Goal: Communication & Community: Answer question/provide support

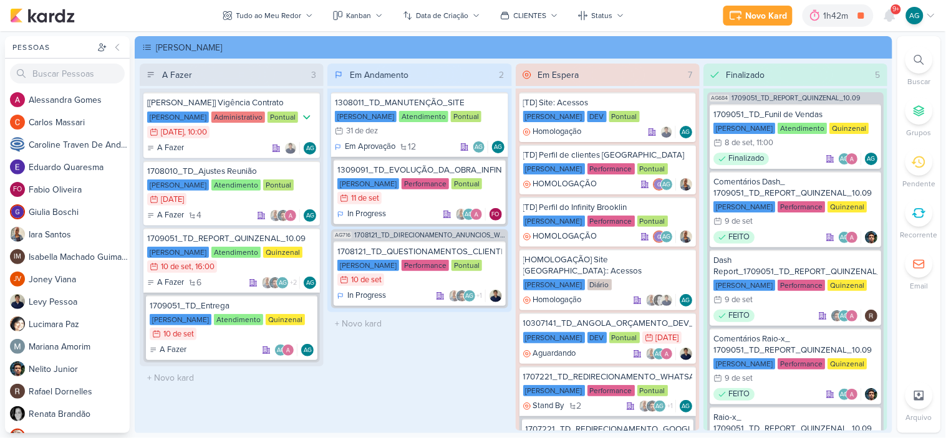
click at [0, 0] on icon at bounding box center [0, 0] width 0 height 0
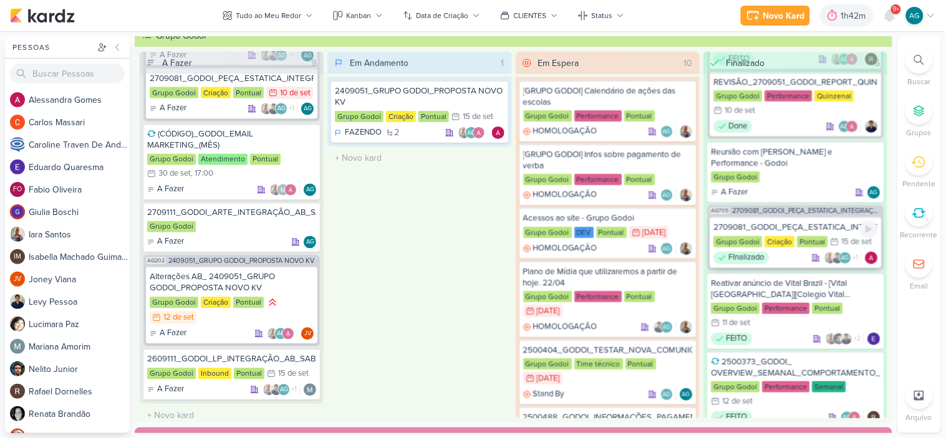
scroll to position [226, 0]
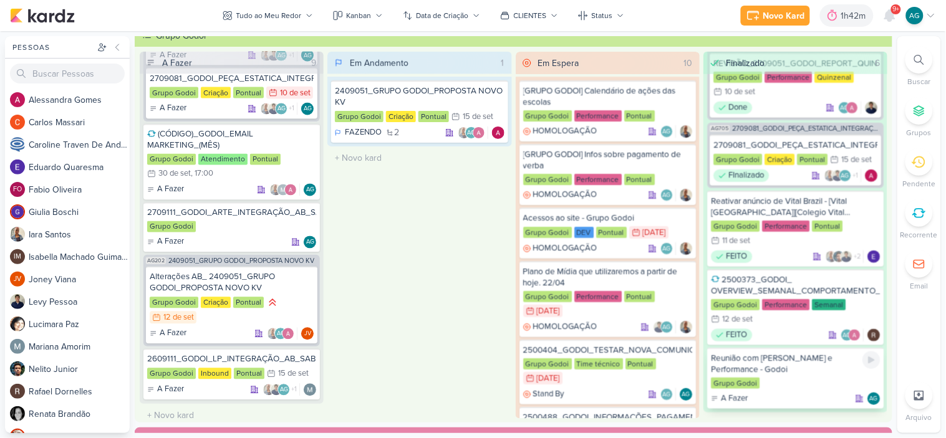
click at [802, 378] on div "Grupo Godoi" at bounding box center [795, 384] width 169 height 12
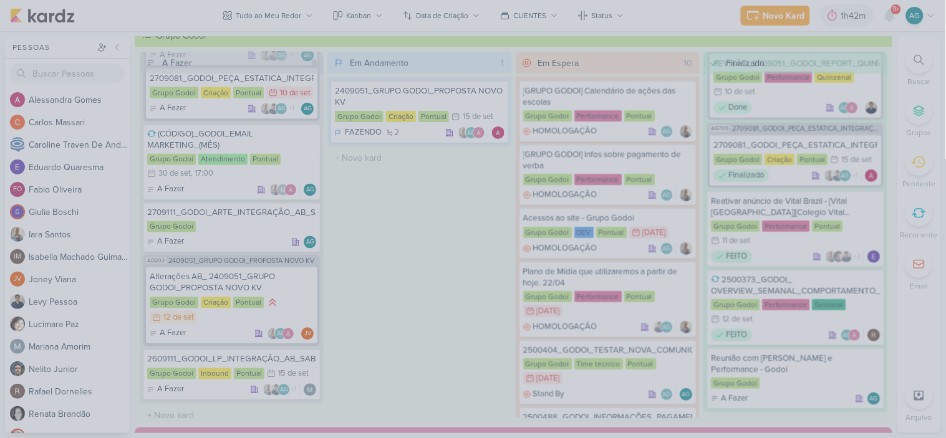
click at [809, 371] on div at bounding box center [473, 219] width 946 height 438
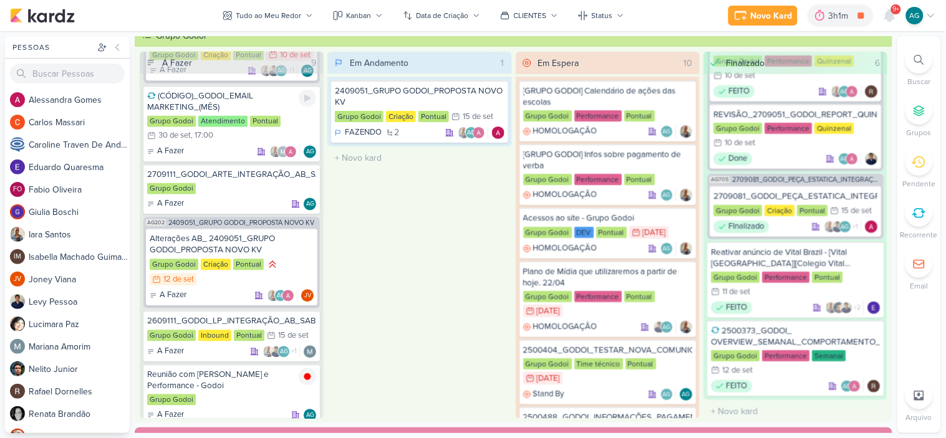
scroll to position [615, 0]
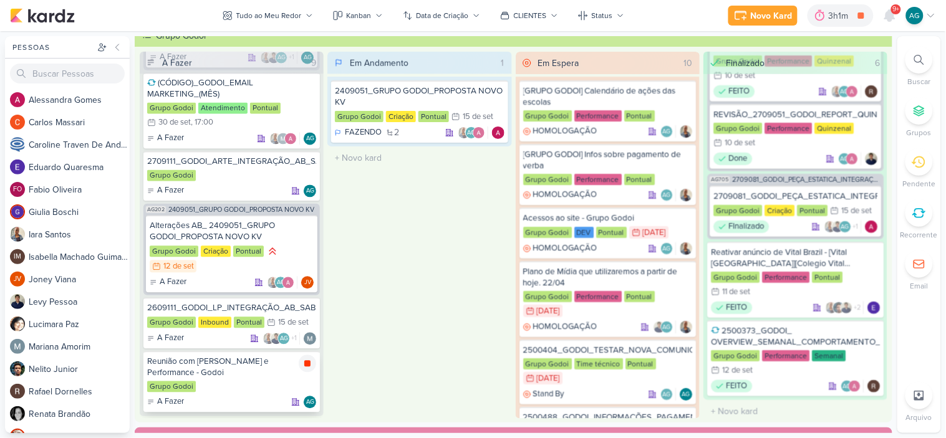
click at [304, 361] on icon at bounding box center [307, 364] width 6 height 6
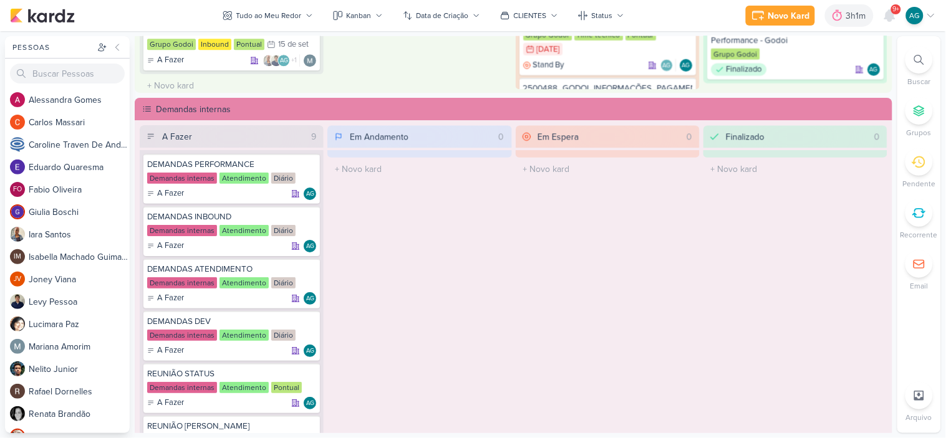
scroll to position [762, 0]
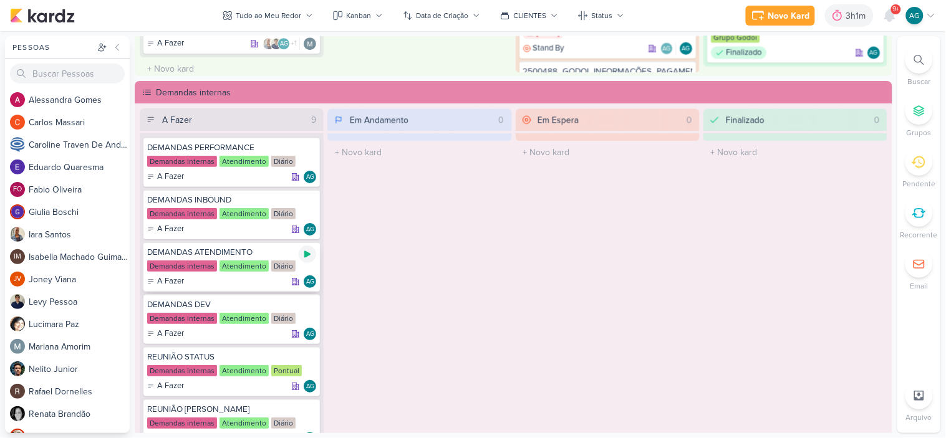
click at [306, 254] on icon at bounding box center [307, 254] width 6 height 7
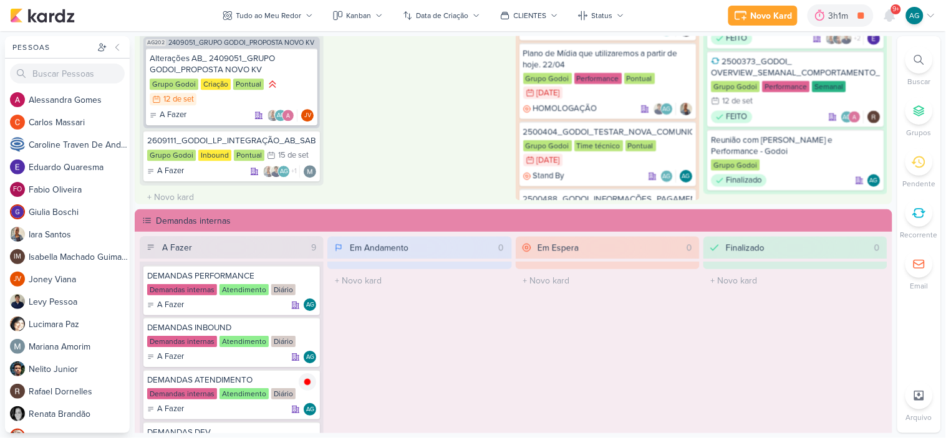
scroll to position [624, 0]
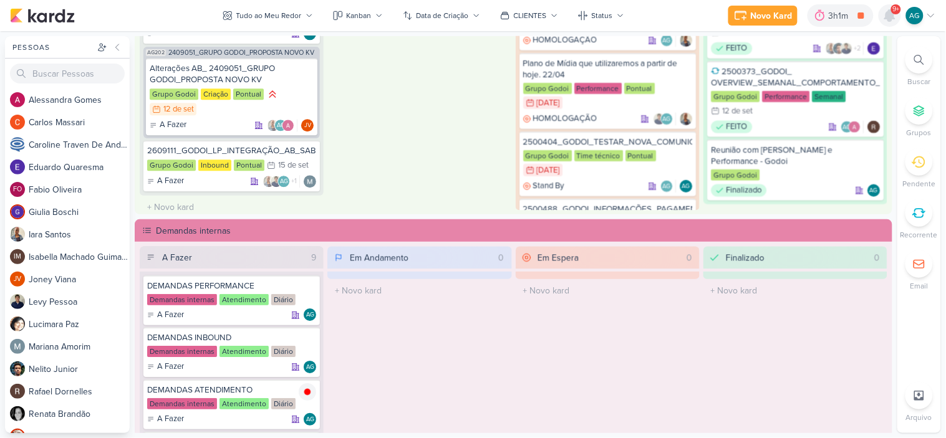
click at [894, 21] on icon at bounding box center [889, 15] width 15 height 15
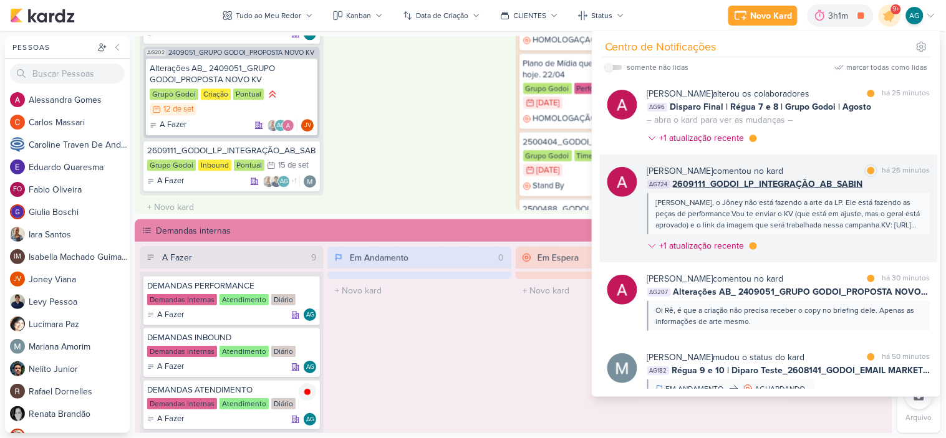
click at [833, 210] on div "[PERSON_NAME], o Jôney não está fazendo a arte da LP. Ele está fazendo as peças…" at bounding box center [788, 214] width 264 height 34
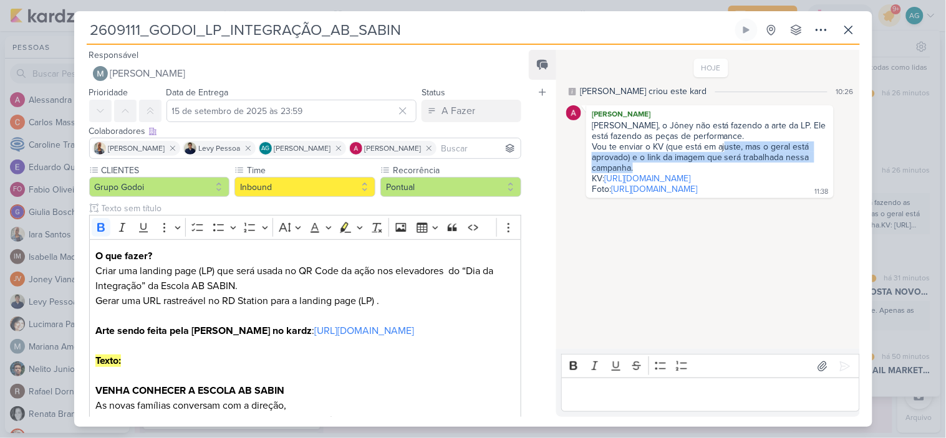
drag, startPoint x: 724, startPoint y: 146, endPoint x: 813, endPoint y: 171, distance: 92.8
click at [813, 171] on div "Vou te enviar o KV (que está em ajuste, mas o geral está aprovado) e o link da …" at bounding box center [710, 158] width 236 height 32
click at [690, 183] on link "https://drive.google.com/file/d/1-Sxba6tkCUWTwNWCr-rK6aliKORBcjnA/view?usp=shar…" at bounding box center [647, 178] width 86 height 11
click at [656, 195] on link "https://drive.google.com/file/d/1yyp-RO41qBvr9RKtICueJn44dpbQxsSf/view?usp=driv…" at bounding box center [654, 189] width 86 height 11
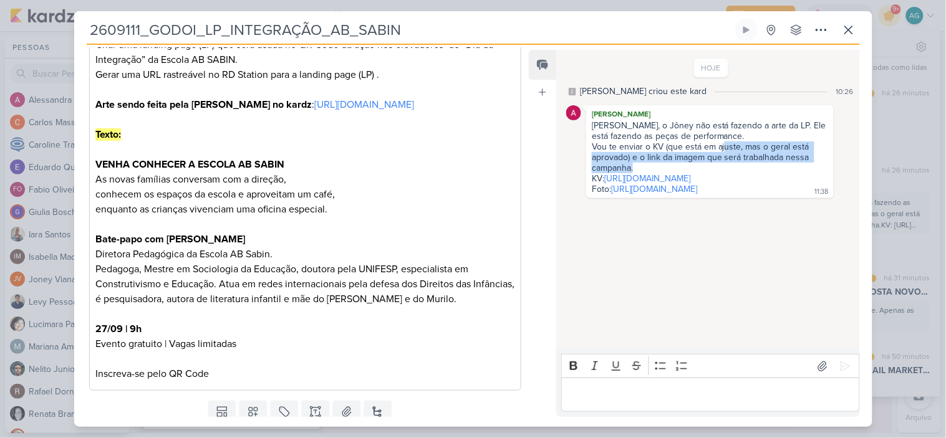
scroll to position [146, 0]
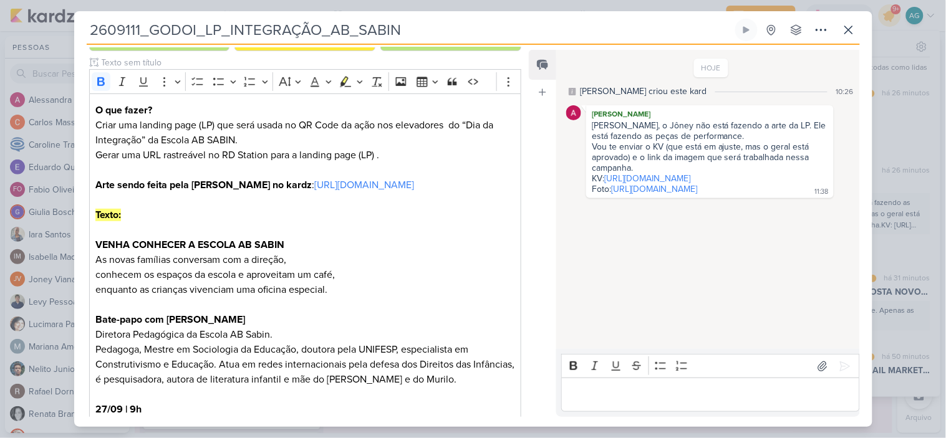
click at [663, 388] on p "Editor editing area: main" at bounding box center [710, 395] width 285 height 15
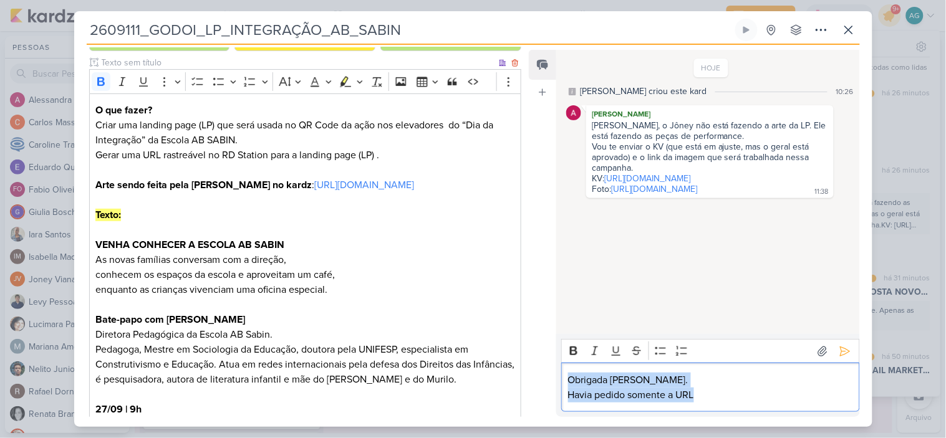
drag, startPoint x: 706, startPoint y: 393, endPoint x: 514, endPoint y: 372, distance: 193.9
click at [514, 372] on div "Responsável Mariana Amorim Nenhum contato encontrado create new contact Novo Co…" at bounding box center [473, 236] width 798 height 382
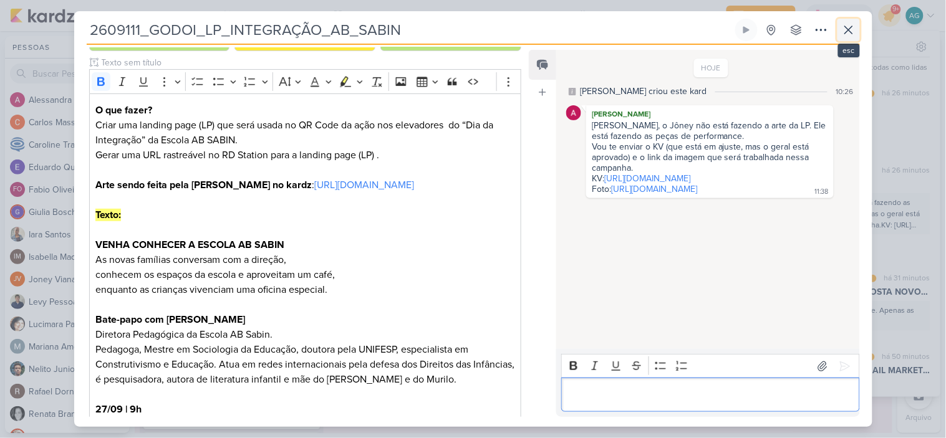
click at [846, 30] on icon at bounding box center [848, 29] width 15 height 15
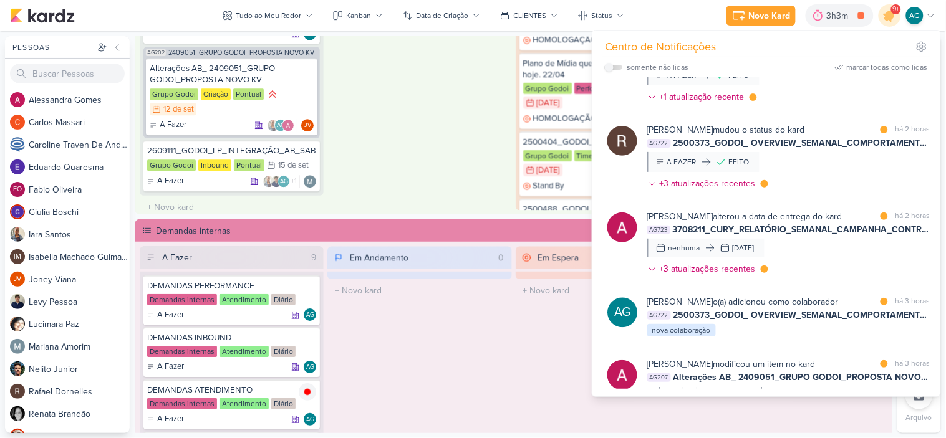
scroll to position [554, 0]
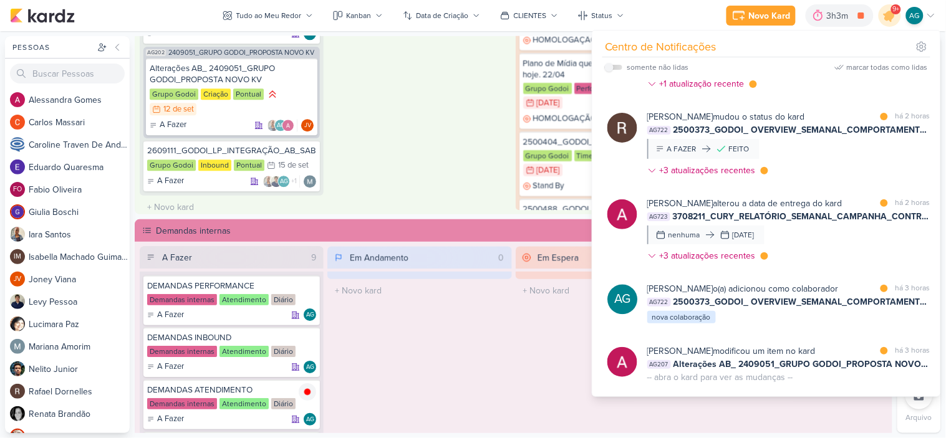
click at [817, 241] on div "Alessandra Gomes alterou a data de entrega do kard marcar como lida há 2 horas …" at bounding box center [788, 232] width 283 height 70
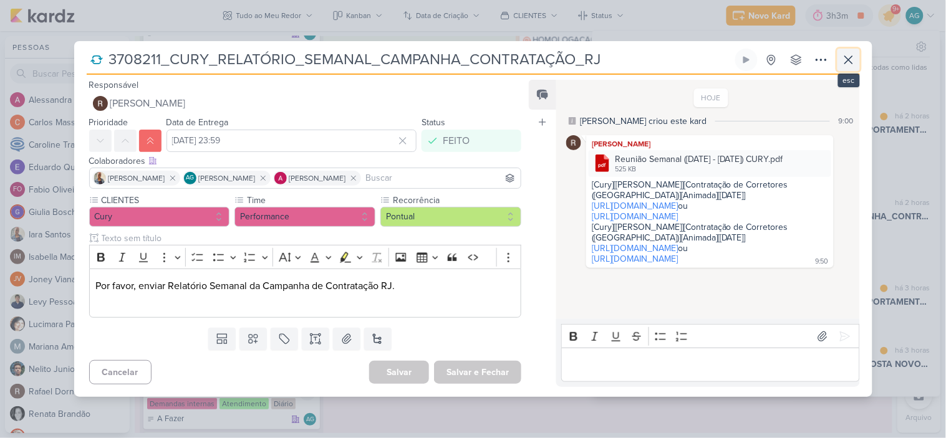
click at [850, 59] on icon at bounding box center [848, 59] width 15 height 15
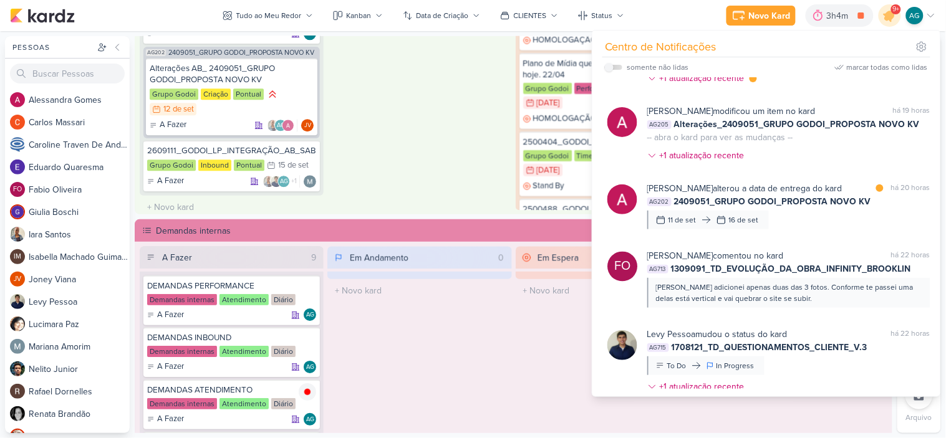
scroll to position [1771, 0]
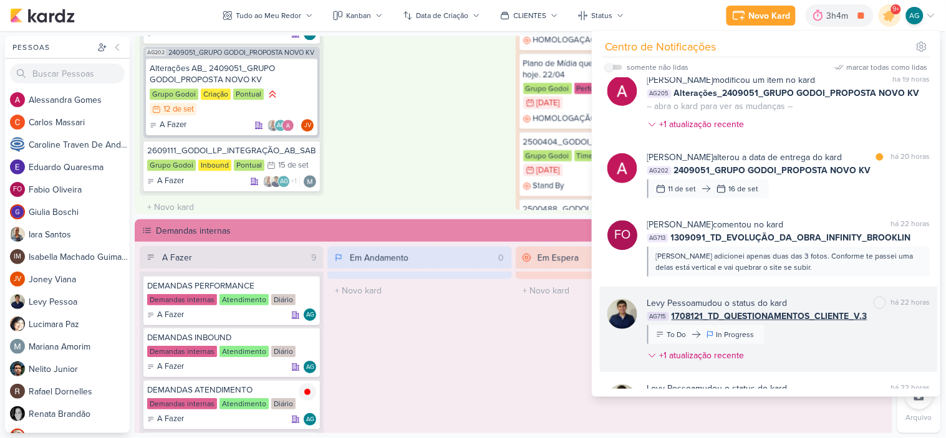
click at [837, 327] on div "Levy Pessoa mudou o status do kard marcar como não lida há 22 horas AG715 17081…" at bounding box center [788, 332] width 283 height 70
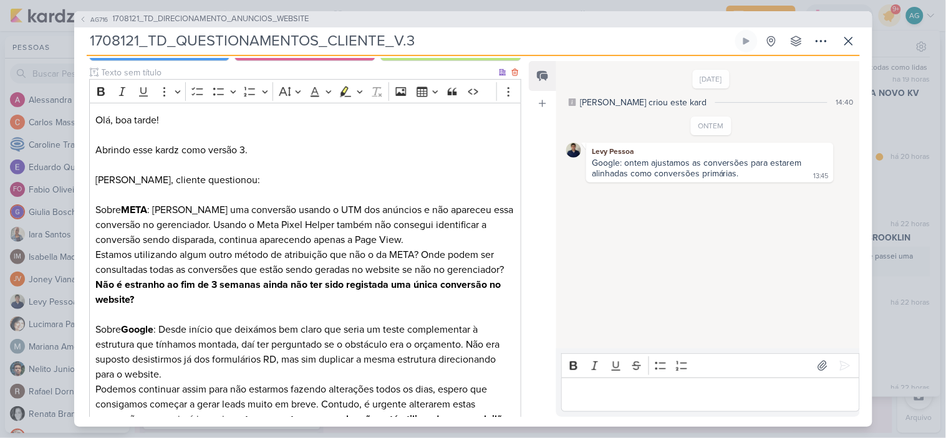
scroll to position [266, 0]
